Goal: Task Accomplishment & Management: Manage account settings

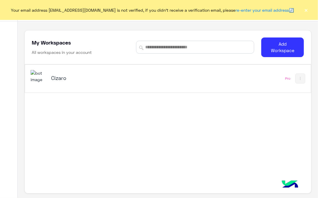
click at [106, 81] on div "Cizaro" at bounding box center [100, 79] width 99 height 8
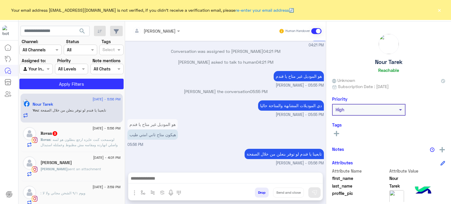
scroll to position [194, 0]
click at [317, 10] on button "×" at bounding box center [439, 10] width 6 height 6
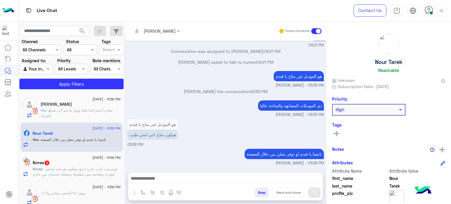
click at [317, 11] on img at bounding box center [441, 10] width 7 height 7
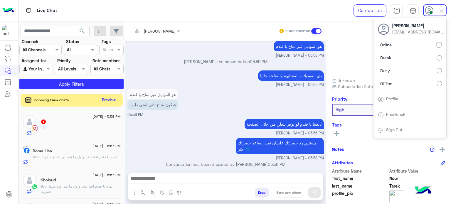
scroll to position [230, 0]
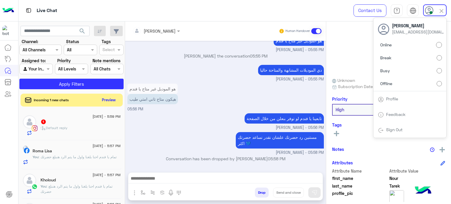
click at [317, 84] on label "Offline" at bounding box center [410, 83] width 64 height 11
